Goal: Task Accomplishment & Management: Use online tool/utility

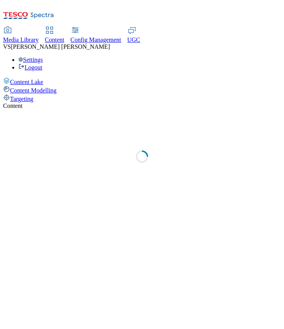
select select "flare-test"
